Goal: Task Accomplishment & Management: Complete application form

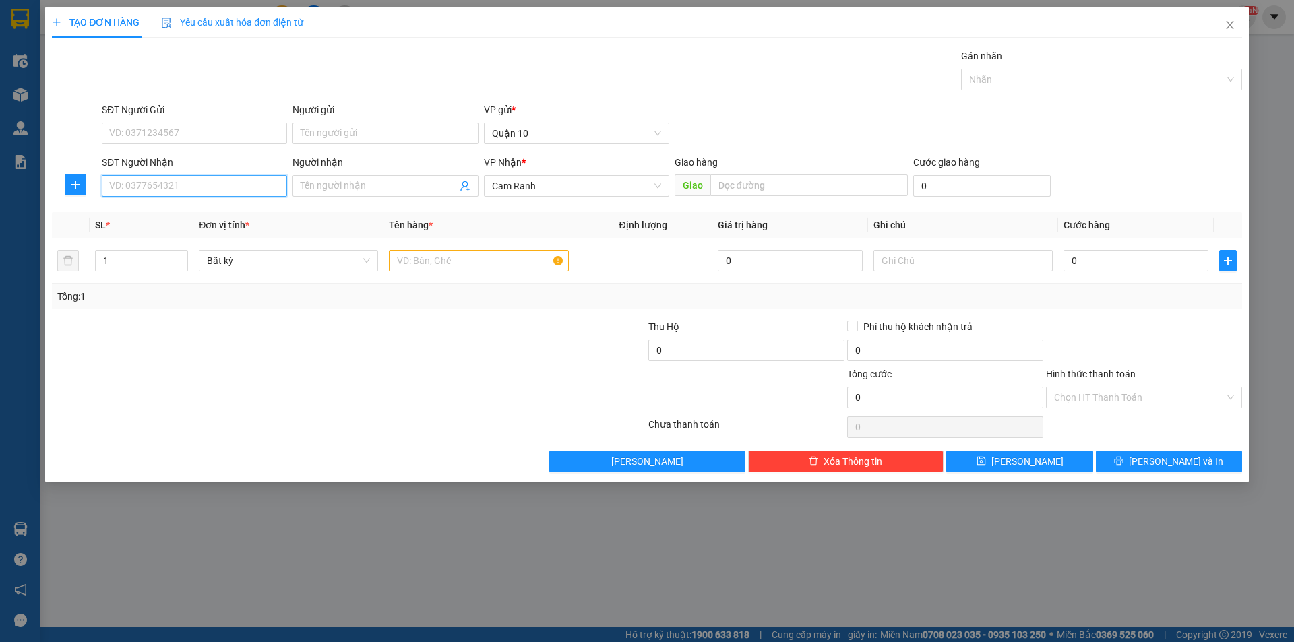
click at [187, 185] on input "SĐT Người Nhận" at bounding box center [194, 186] width 185 height 22
type input "0"
click at [178, 211] on div "0983014131 - HỒNG" at bounding box center [194, 212] width 169 height 15
type input "0983014131"
type input "HỒNG"
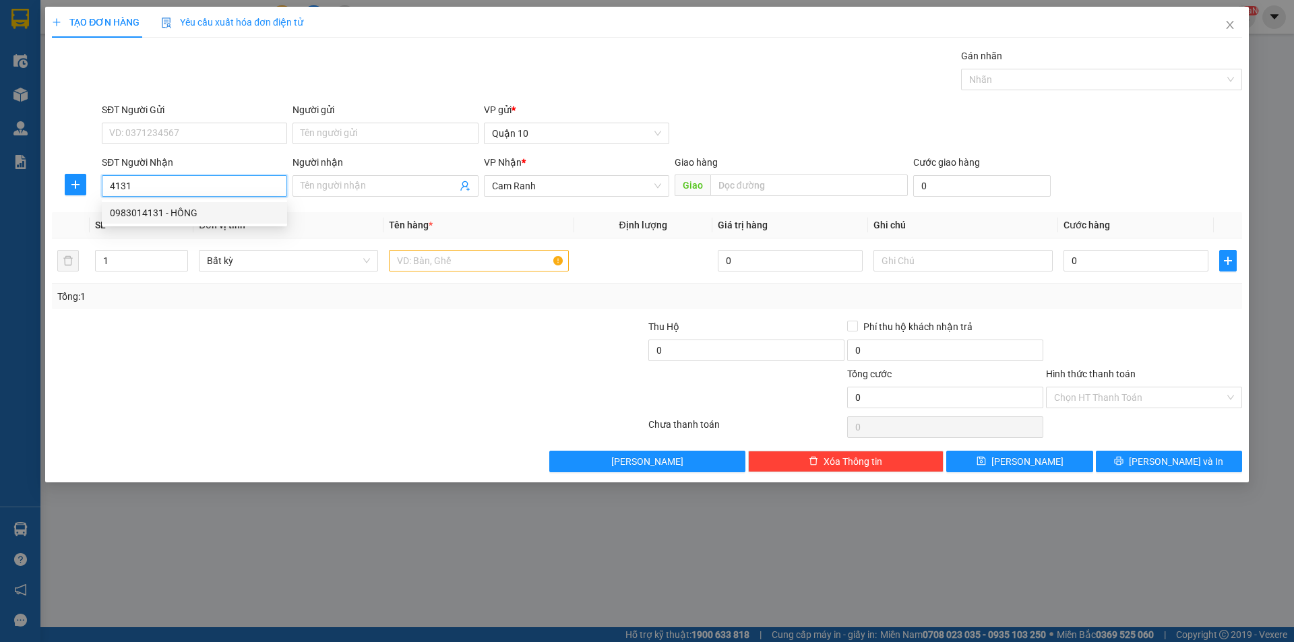
type input "MC"
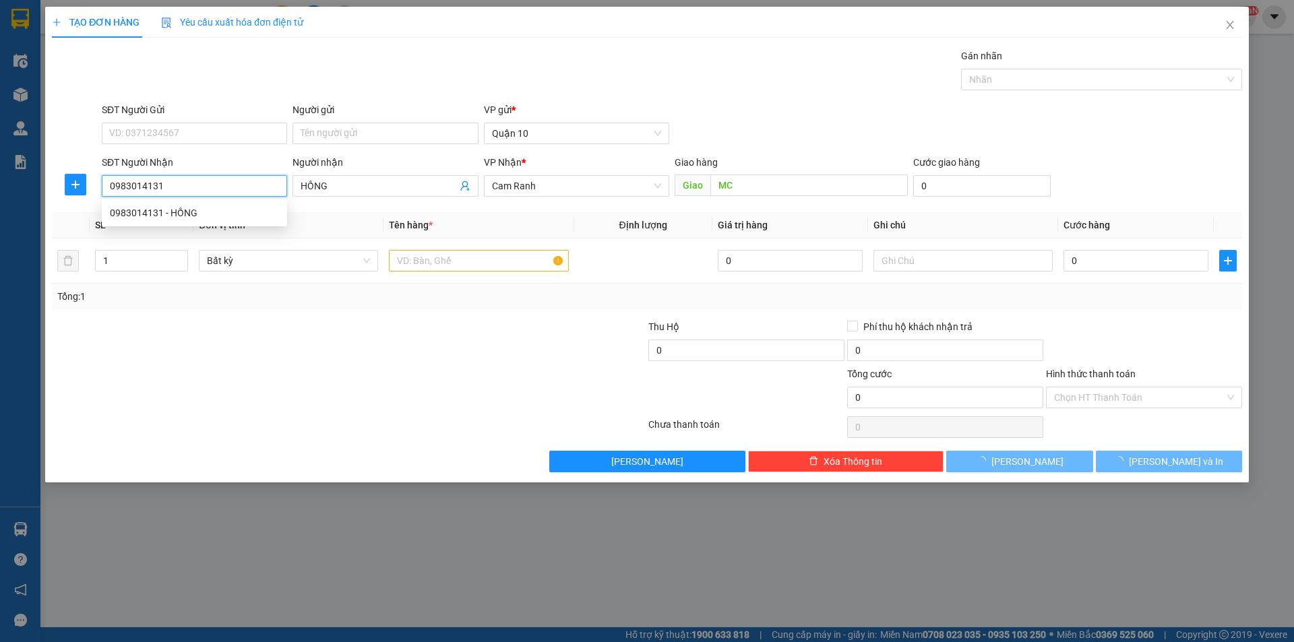
type input "40.000"
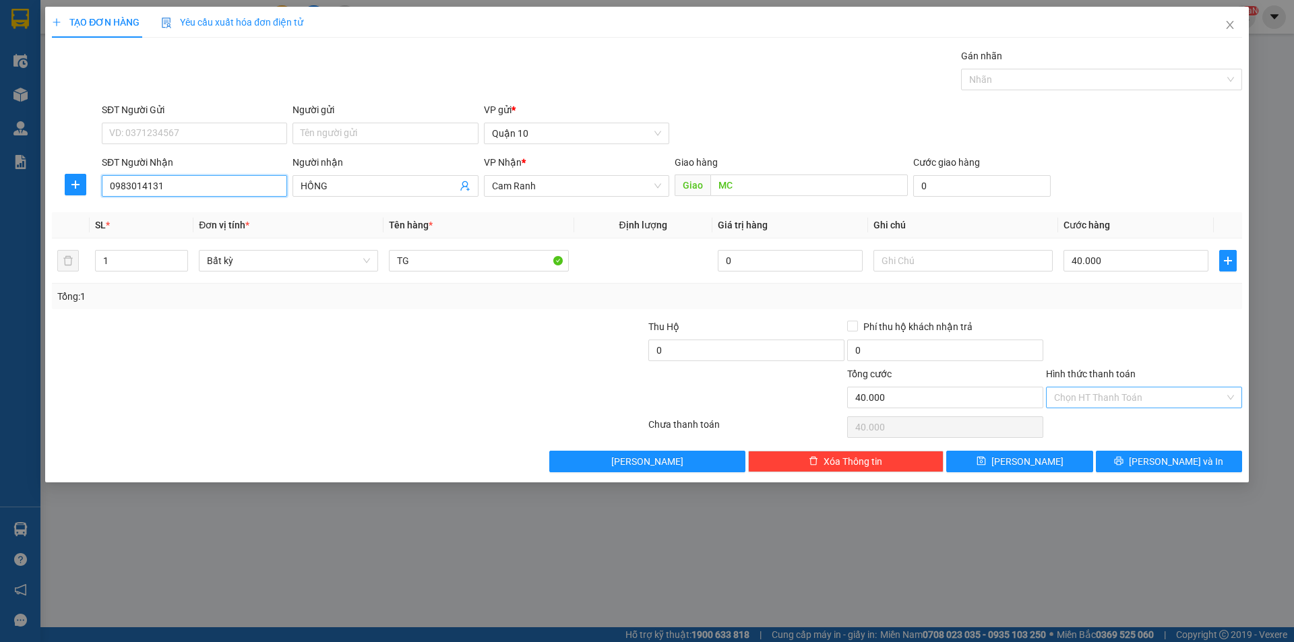
type input "0983014131"
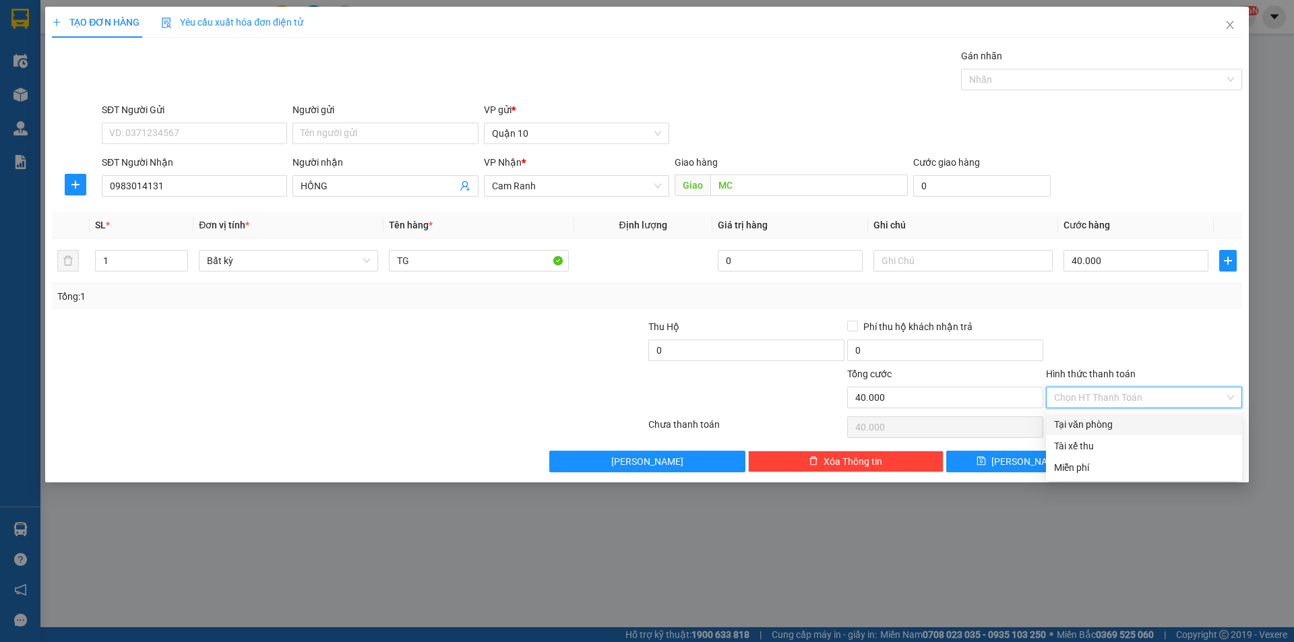
click at [1125, 404] on input "Hình thức thanh toán" at bounding box center [1139, 397] width 170 height 20
click at [1116, 420] on div "Tại văn phòng" at bounding box center [1144, 424] width 180 height 15
type input "0"
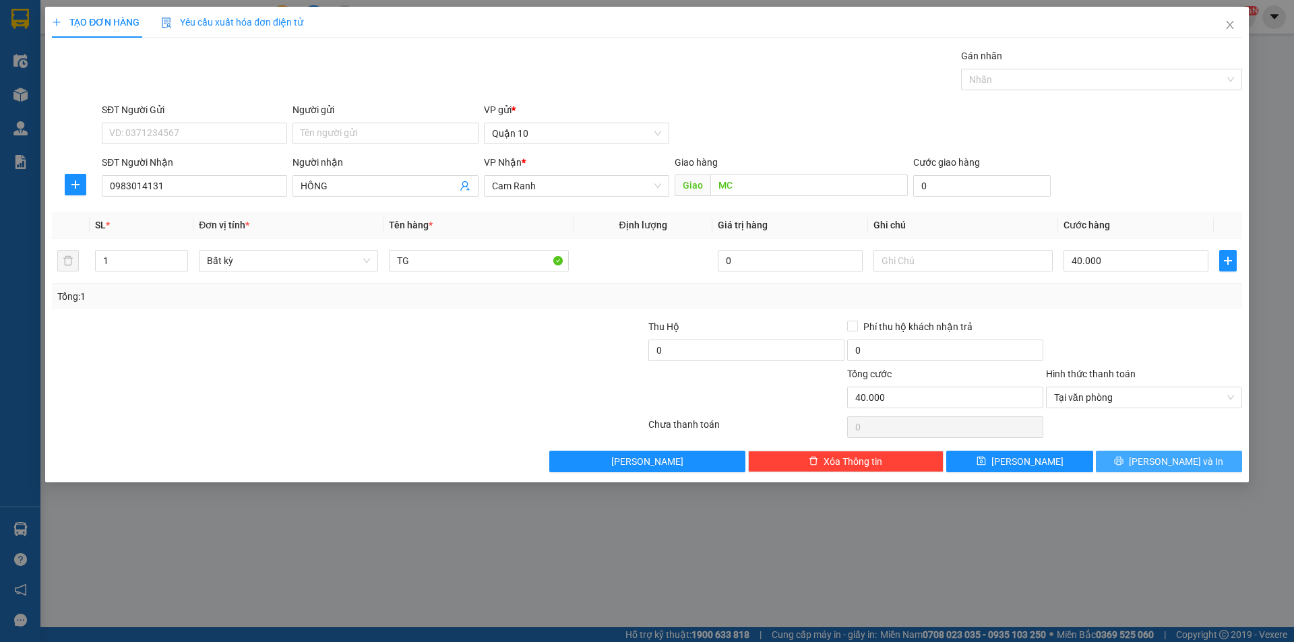
click at [1149, 451] on button "[PERSON_NAME] và In" at bounding box center [1168, 462] width 146 height 22
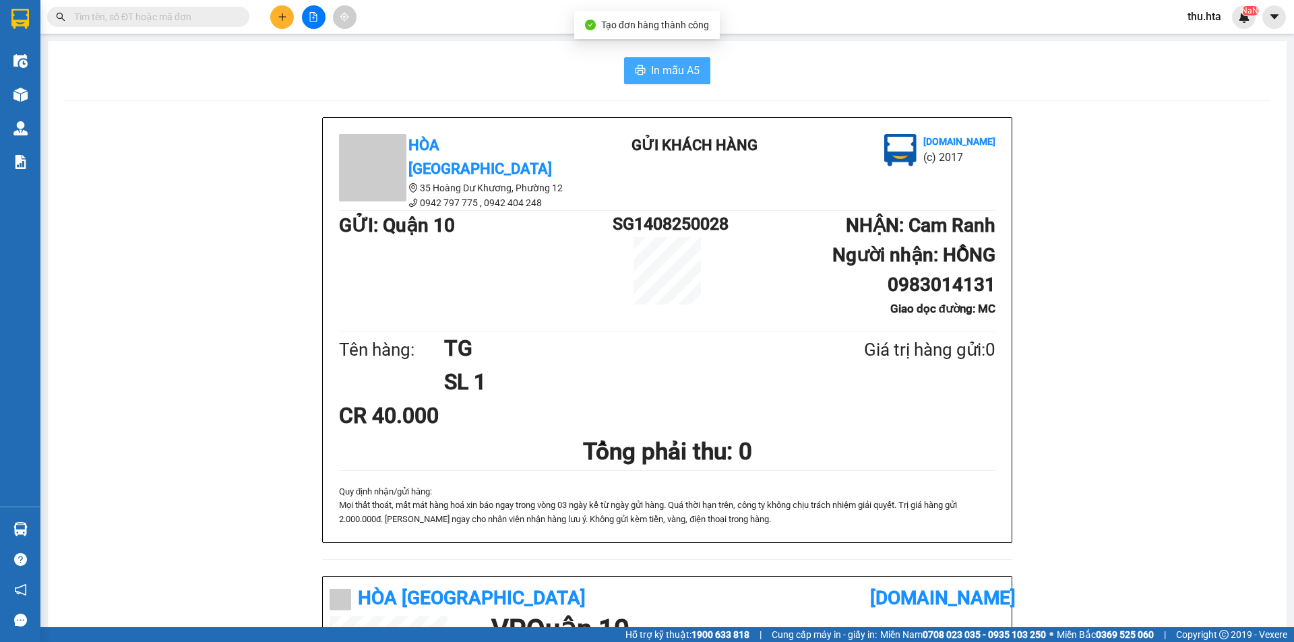
click at [674, 73] on span "In mẫu A5" at bounding box center [675, 70] width 49 height 17
